Goal: Information Seeking & Learning: Learn about a topic

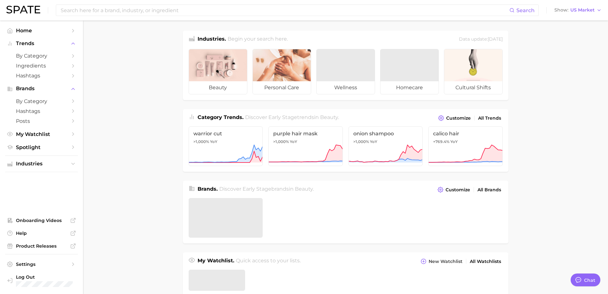
type textarea "x"
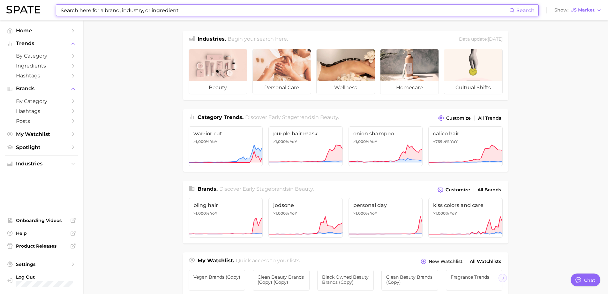
click at [113, 8] on input at bounding box center [285, 10] width 450 height 11
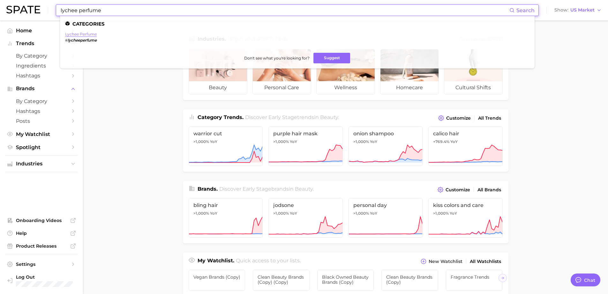
type input "lychee perfume"
click at [84, 34] on link "lychee perfume" at bounding box center [81, 34] width 32 height 5
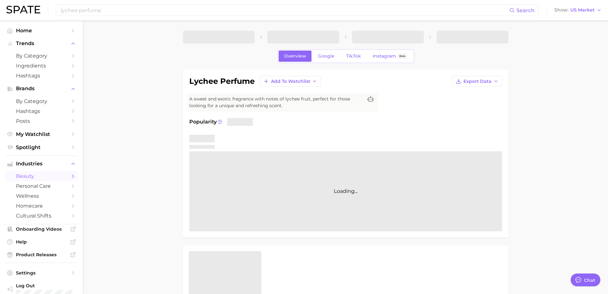
type textarea "x"
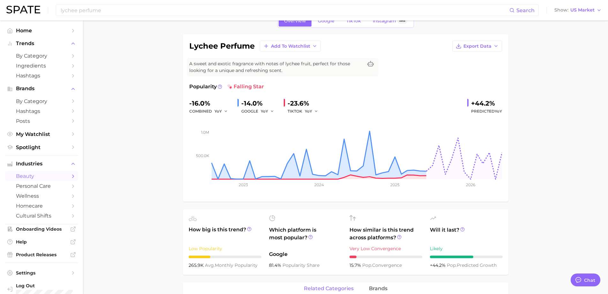
scroll to position [32, 0]
